Goal: Task Accomplishment & Management: Complete application form

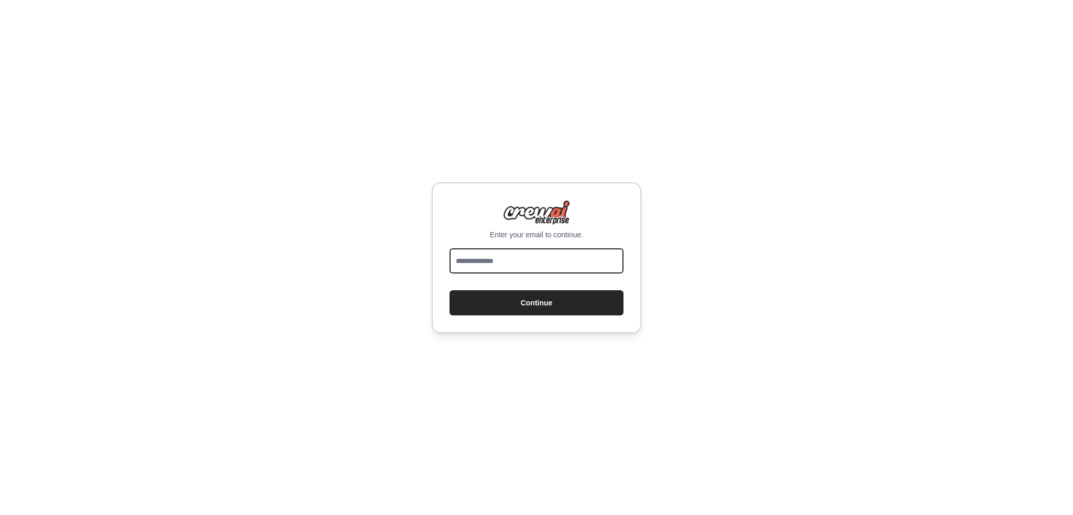
click at [480, 262] on input "email" at bounding box center [537, 260] width 174 height 25
type input "**********"
click at [524, 297] on button "Continue" at bounding box center [537, 302] width 174 height 25
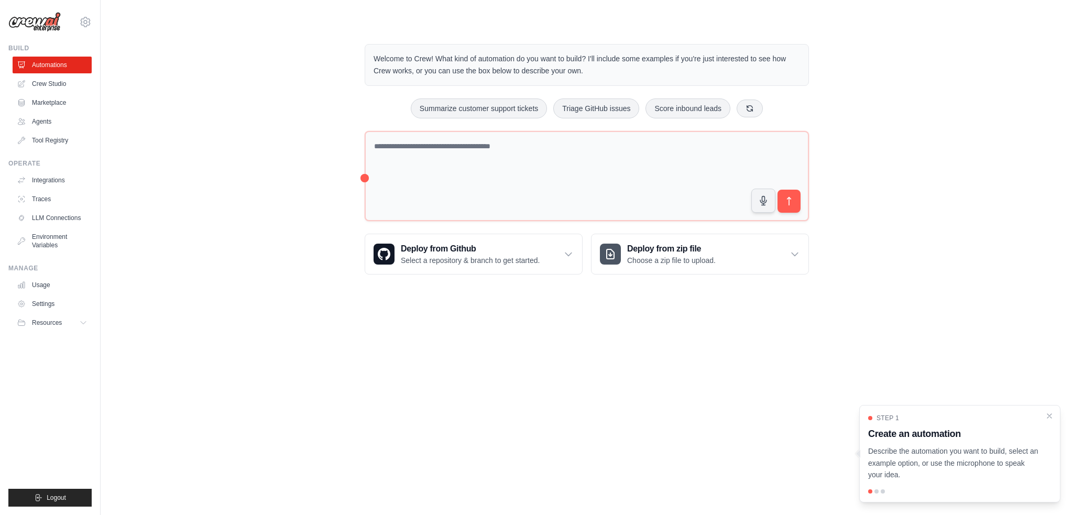
click at [203, 144] on div "Welcome to Crew! What kind of automation do you want to build? I'll include som…" at bounding box center [586, 159] width 939 height 264
